Goal: Task Accomplishment & Management: Manage account settings

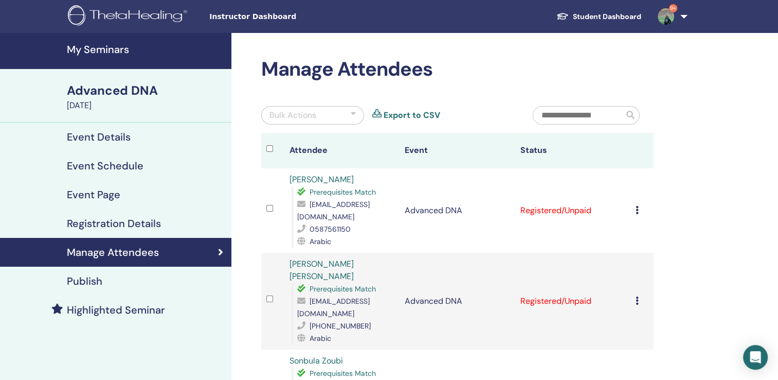
click at [637, 216] on div "Cancel Registration Do not auto-certify Mark as Paid Mark as Unpaid Mark as Abs…" at bounding box center [642, 210] width 13 height 12
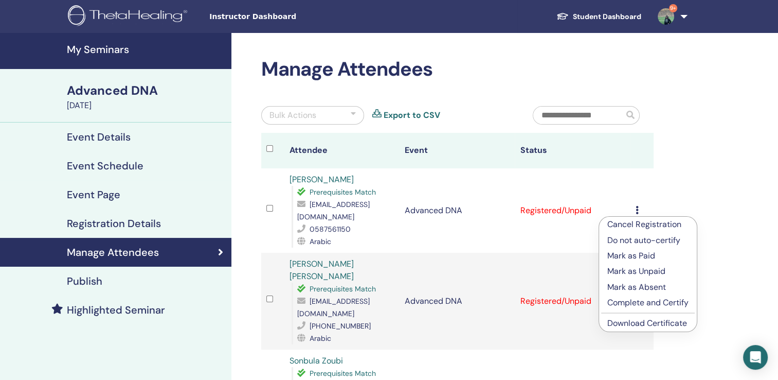
click at [640, 303] on p "Complete and Certify" at bounding box center [648, 302] width 81 height 12
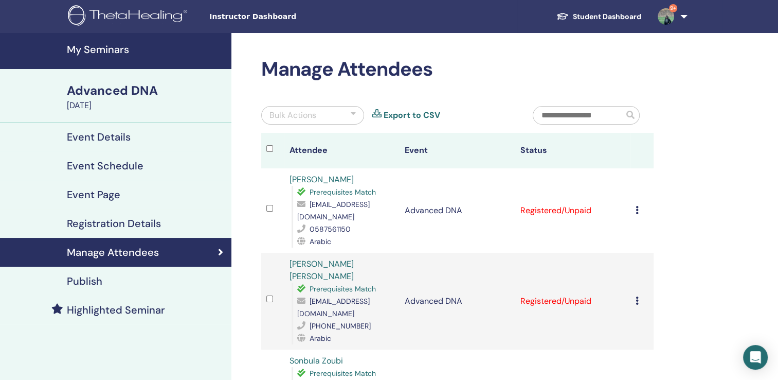
click at [637, 211] on icon at bounding box center [637, 210] width 3 height 8
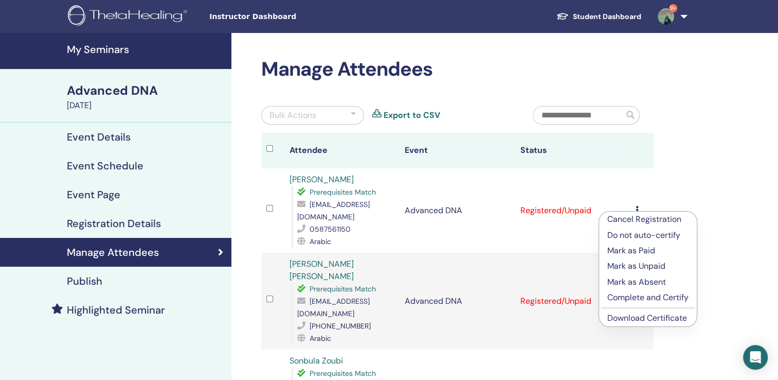
click at [648, 304] on li "Complete and Certify" at bounding box center [648, 297] width 98 height 15
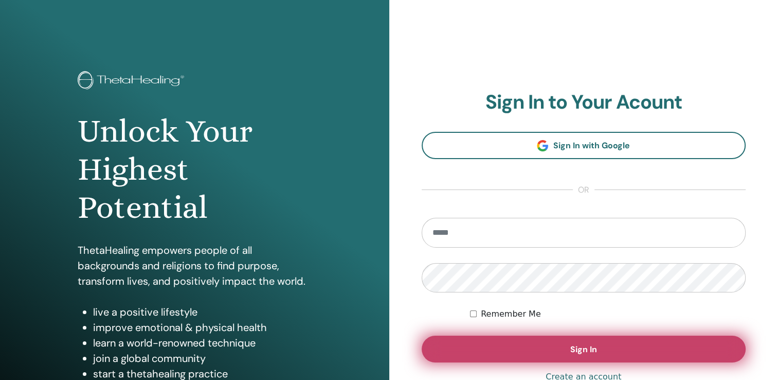
type input "**********"
click at [504, 348] on button "Sign In" at bounding box center [584, 348] width 325 height 27
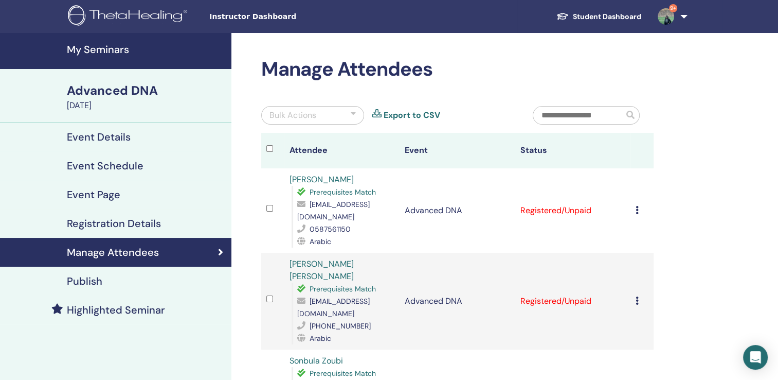
click at [637, 213] on icon at bounding box center [637, 210] width 3 height 8
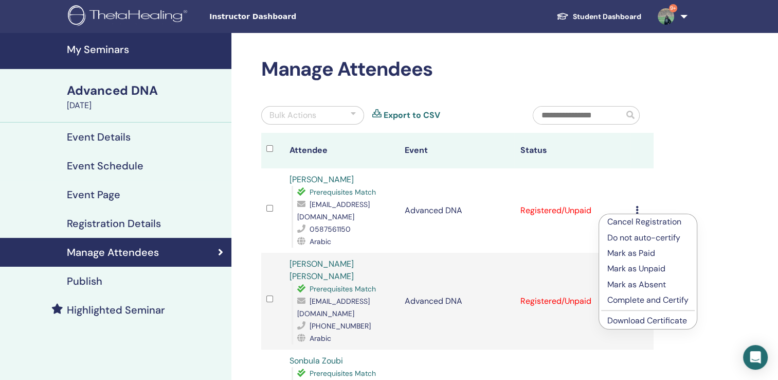
click at [645, 300] on p "Complete and Certify" at bounding box center [648, 300] width 81 height 12
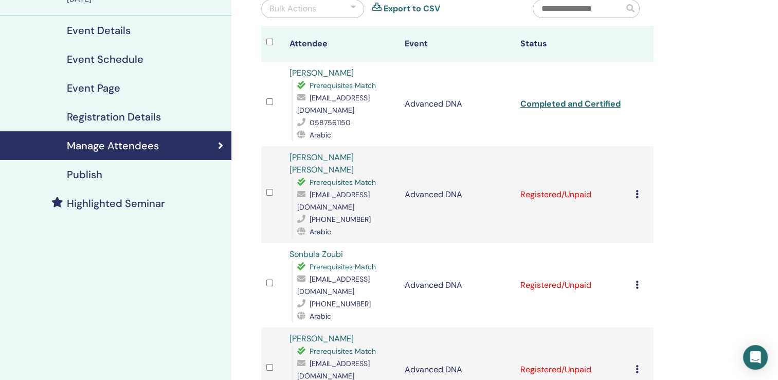
scroll to position [124, 0]
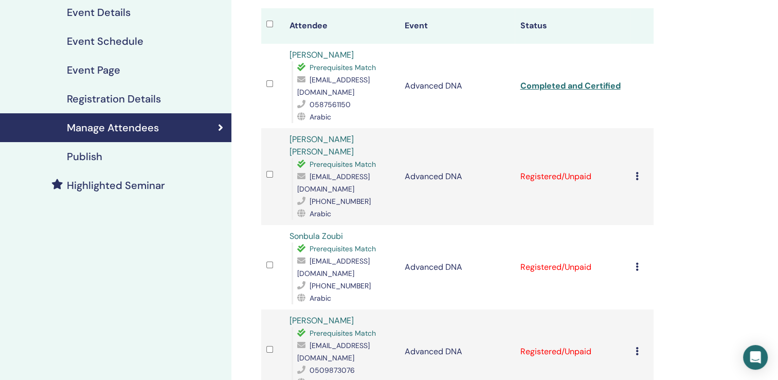
click at [634, 165] on td "Cancel Registration Do not auto-certify Mark as Paid Mark as Unpaid Mark as Abs…" at bounding box center [642, 176] width 23 height 97
click at [636, 172] on icon at bounding box center [637, 176] width 3 height 8
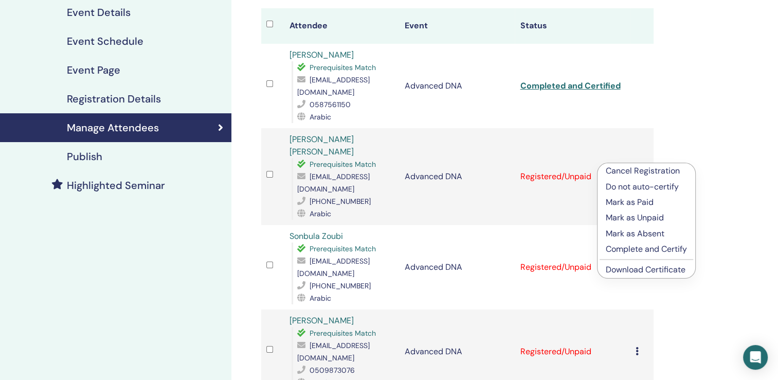
click at [619, 248] on p "Complete and Certify" at bounding box center [646, 249] width 81 height 12
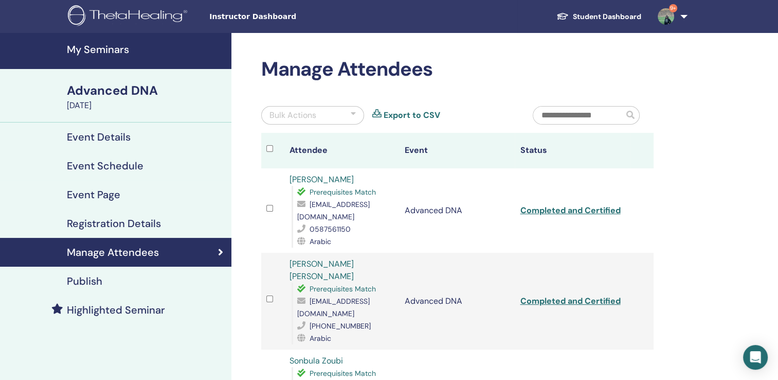
scroll to position [332, 0]
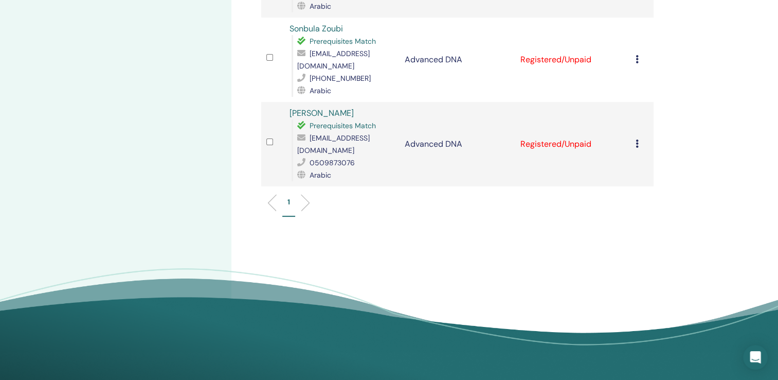
click at [639, 53] on div "Cancel Registration Do not auto-certify Mark as Paid Mark as Unpaid Mark as Abs…" at bounding box center [642, 59] width 13 height 12
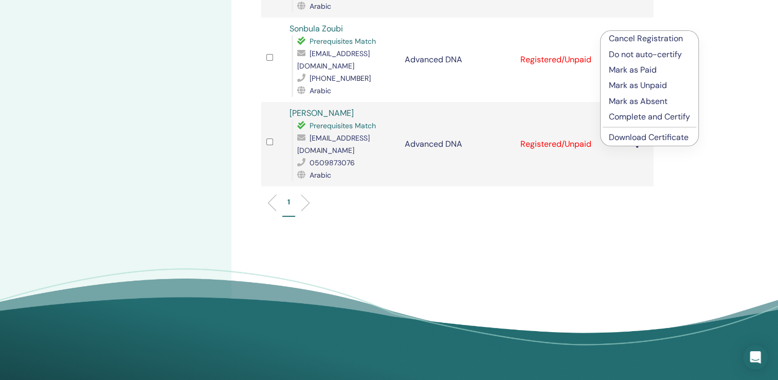
click at [637, 116] on p "Complete and Certify" at bounding box center [649, 117] width 81 height 12
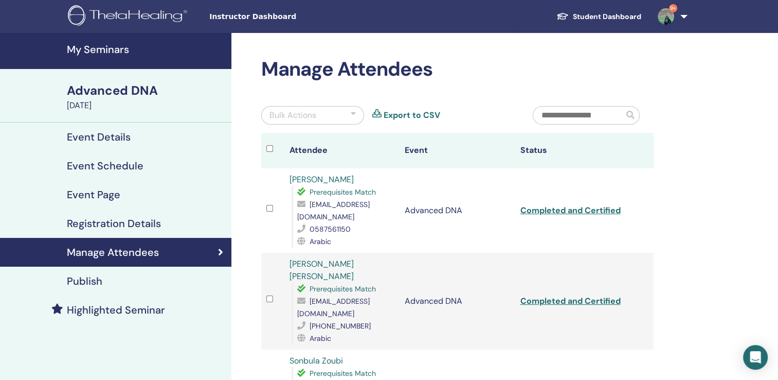
scroll to position [220, 0]
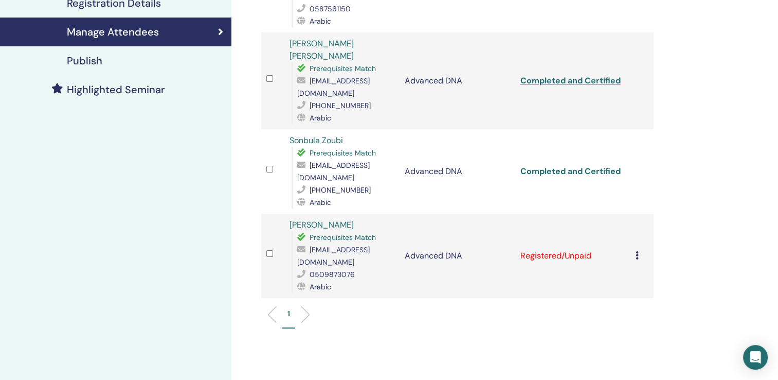
click at [598, 166] on link "Completed and Certified" at bounding box center [570, 171] width 100 height 11
click at [637, 251] on icon at bounding box center [637, 255] width 3 height 8
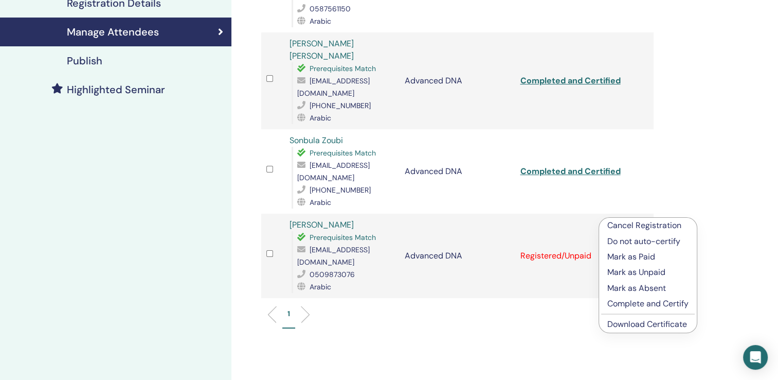
click at [640, 326] on link "Download Certificate" at bounding box center [648, 323] width 80 height 11
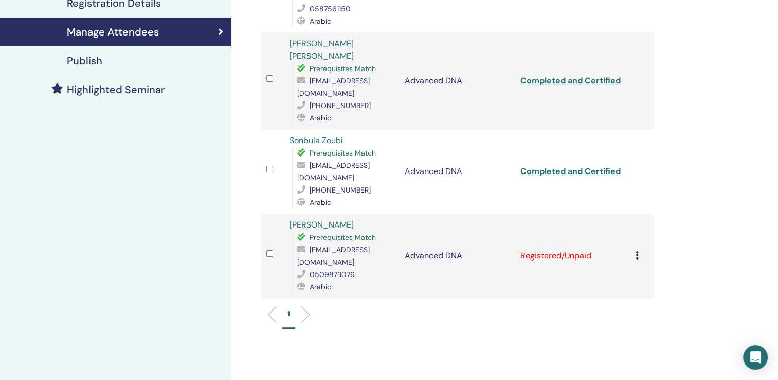
click at [638, 251] on icon at bounding box center [637, 255] width 3 height 8
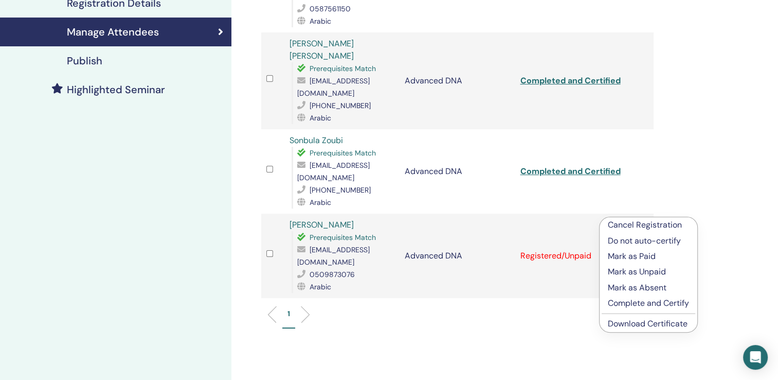
click at [741, 267] on div "Manage Attendees Bulk Actions Export to CSV Attendee Event Status Haya Turshan …" at bounding box center [490, 148] width 519 height 670
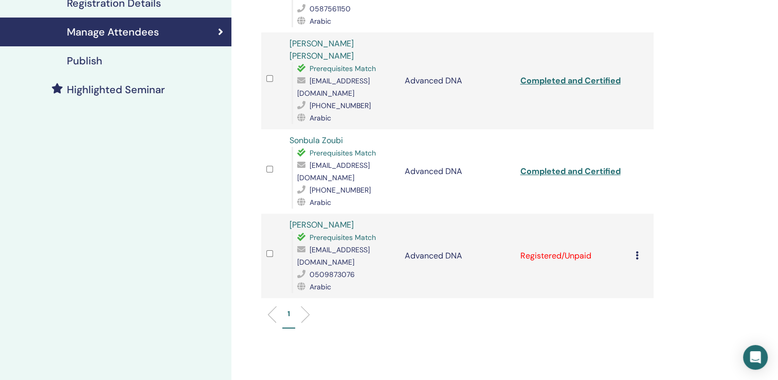
click at [635, 215] on td "Cancel Registration Do not auto-certify Mark as Paid Mark as Unpaid Mark as Abs…" at bounding box center [642, 255] width 23 height 84
click at [637, 251] on icon at bounding box center [637, 255] width 3 height 8
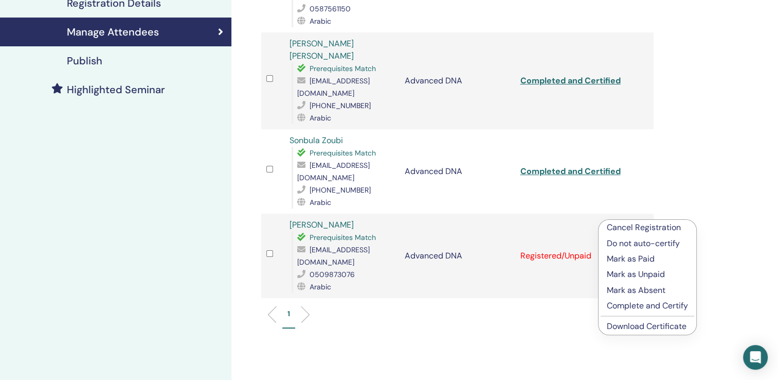
click at [631, 307] on p "Complete and Certify" at bounding box center [647, 305] width 81 height 12
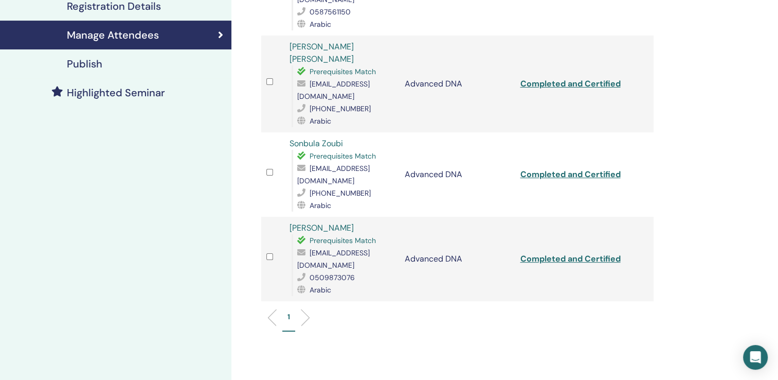
scroll to position [220, 0]
